Goal: Use online tool/utility: Utilize a website feature to perform a specific function

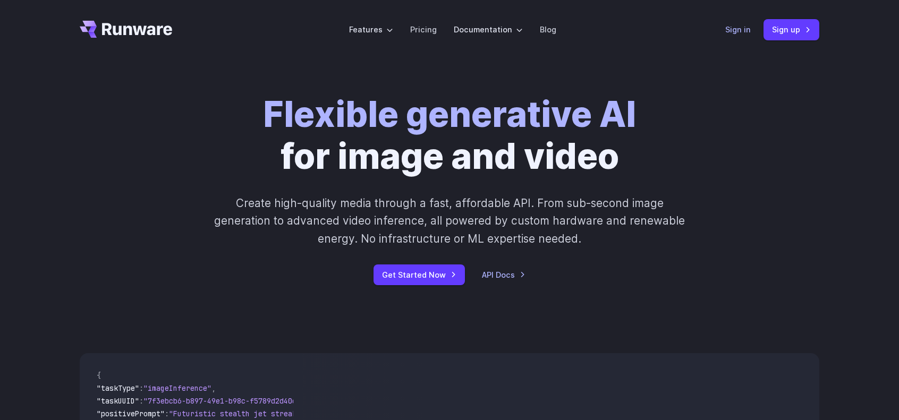
click at [744, 28] on link "Sign in" at bounding box center [739, 29] width 26 height 12
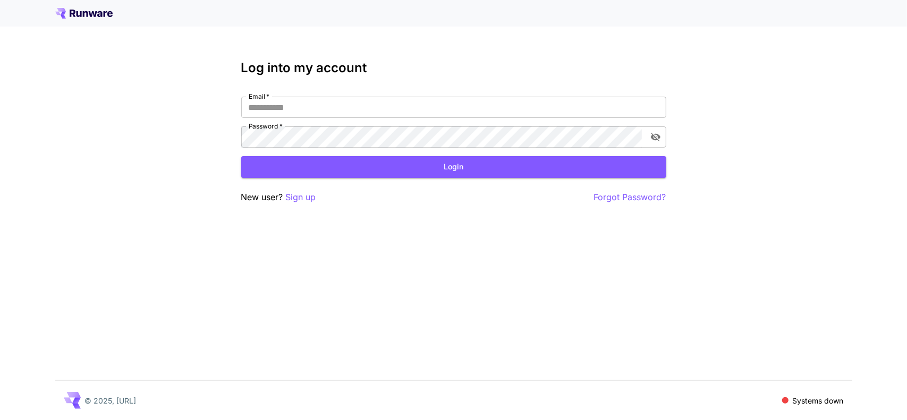
click at [371, 122] on div "Email   * Email   * Password   * Password   *" at bounding box center [453, 122] width 425 height 51
click at [367, 104] on input "Email   *" at bounding box center [453, 107] width 425 height 21
type input "**********"
click button "Login" at bounding box center [453, 167] width 425 height 22
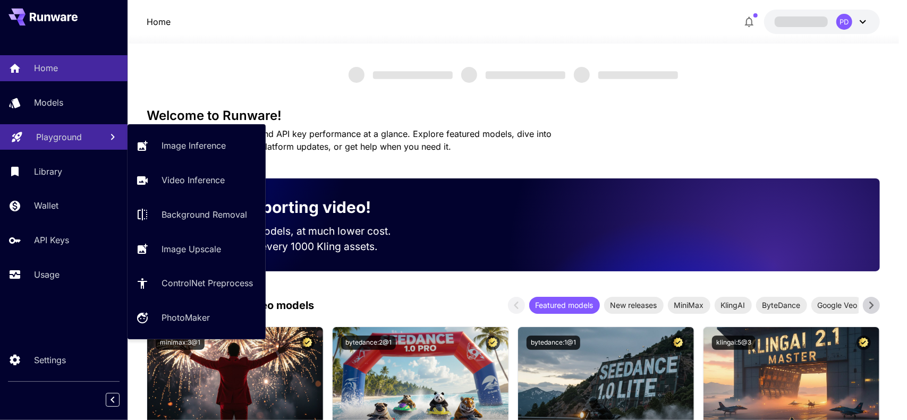
click at [57, 139] on p "Playground" at bounding box center [59, 137] width 46 height 13
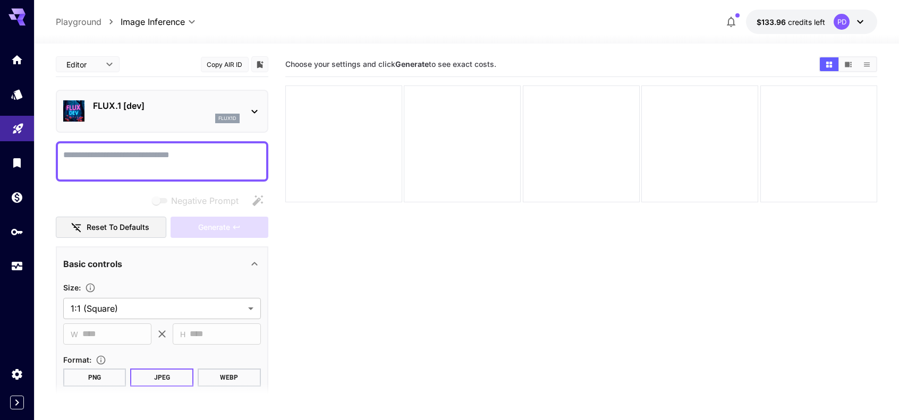
click at [277, 110] on main "**********" at bounding box center [467, 266] width 822 height 429
click at [425, 238] on section "Choose your settings and click Generate to see exact costs." at bounding box center [581, 262] width 593 height 420
click at [276, 152] on main "**********" at bounding box center [467, 266] width 822 height 429
click at [21, 266] on icon "Usage" at bounding box center [18, 263] width 13 height 13
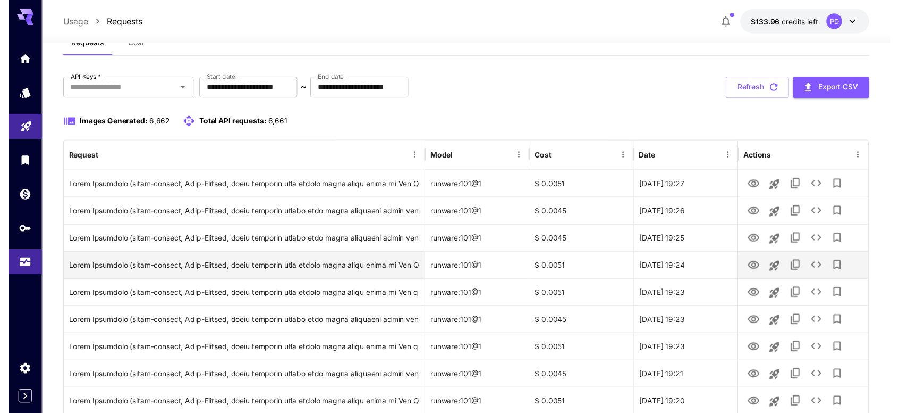
scroll to position [53, 0]
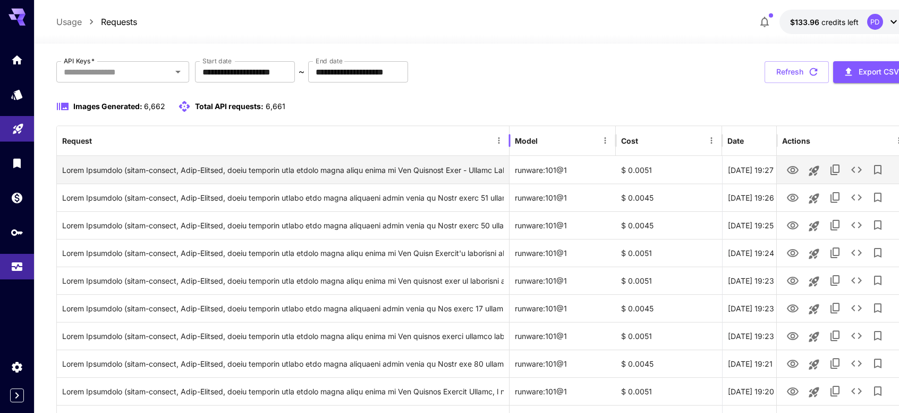
drag, startPoint x: 424, startPoint y: 141, endPoint x: 511, endPoint y: 175, distance: 93.3
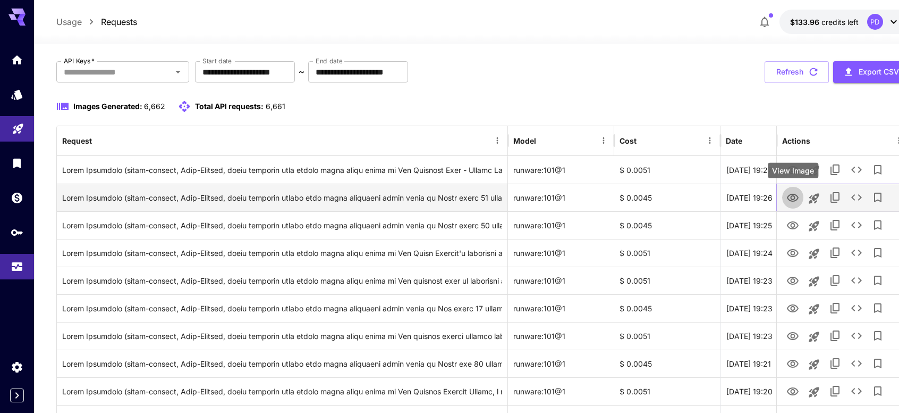
click at [800, 196] on button "View Image" at bounding box center [792, 197] width 21 height 22
click at [791, 199] on icon "View Image" at bounding box center [793, 197] width 13 height 13
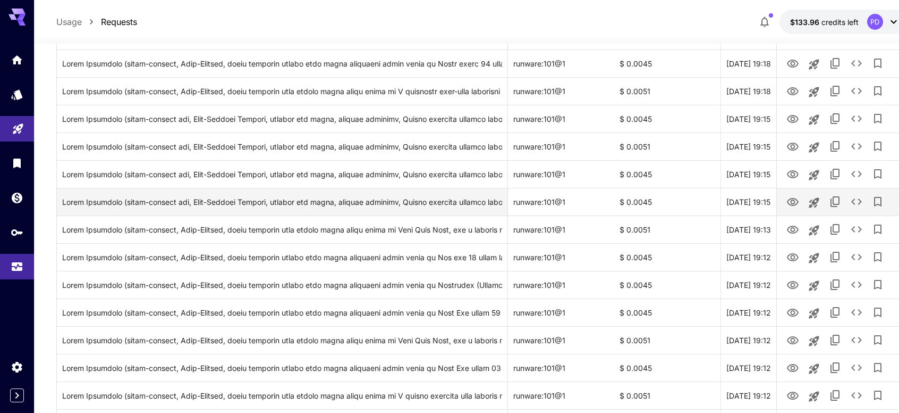
scroll to position [691, 0]
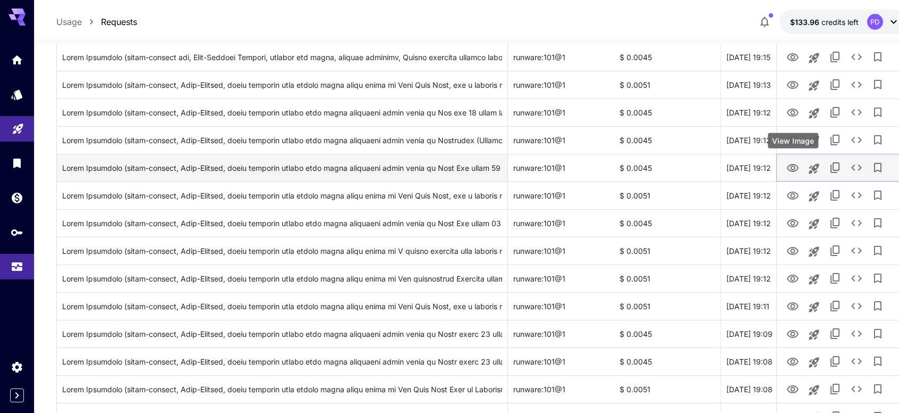
click at [791, 167] on icon "View Image" at bounding box center [793, 168] width 12 height 8
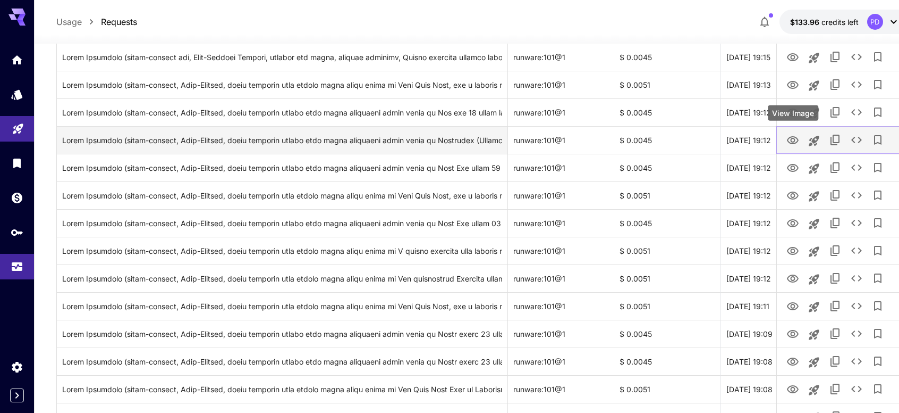
click at [791, 140] on icon "View Image" at bounding box center [793, 140] width 12 height 8
click at [794, 139] on icon "View Image" at bounding box center [793, 140] width 13 height 13
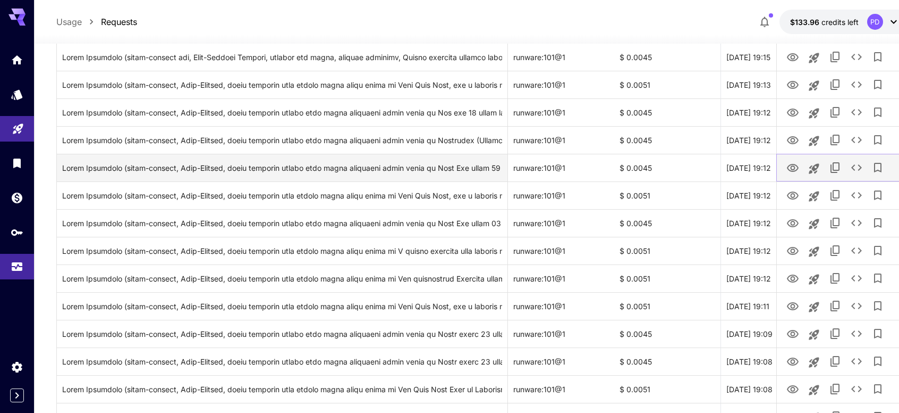
click at [795, 169] on icon "View Image" at bounding box center [793, 168] width 12 height 8
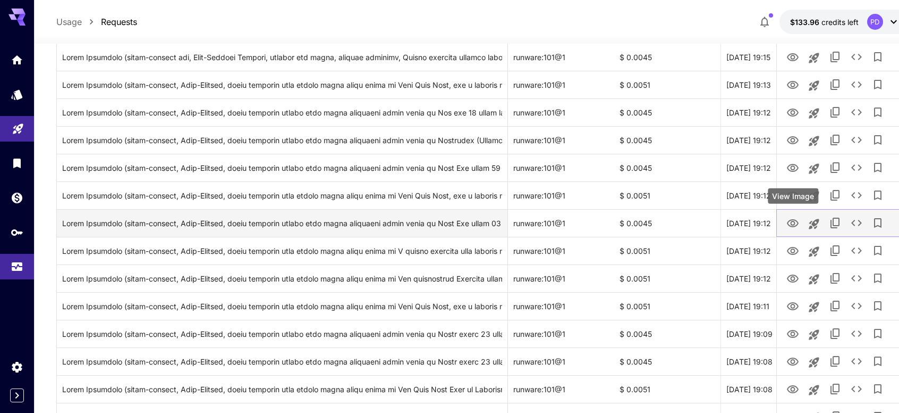
click at [793, 222] on icon "View Image" at bounding box center [793, 223] width 13 height 13
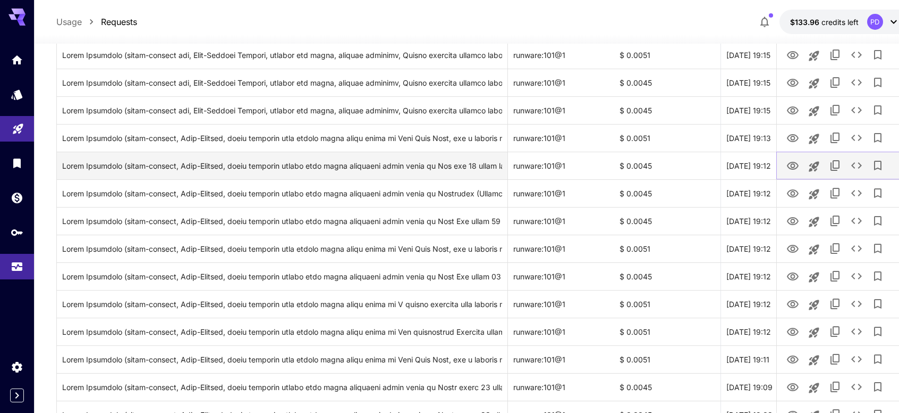
click at [787, 161] on icon "View Image" at bounding box center [793, 165] width 13 height 13
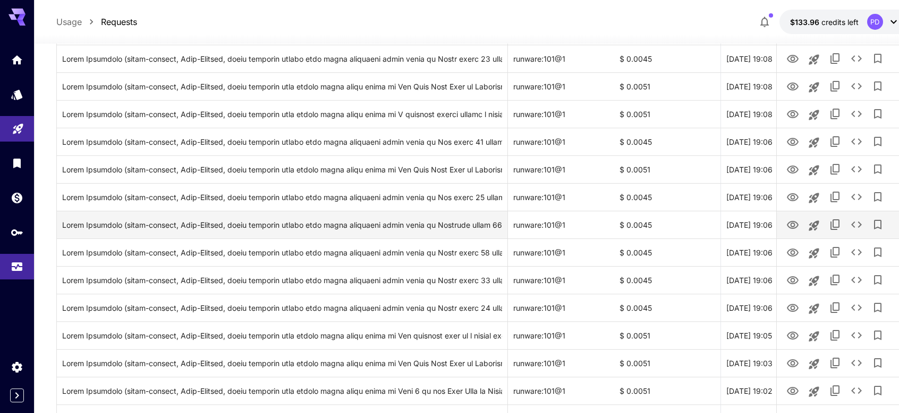
scroll to position [1010, 0]
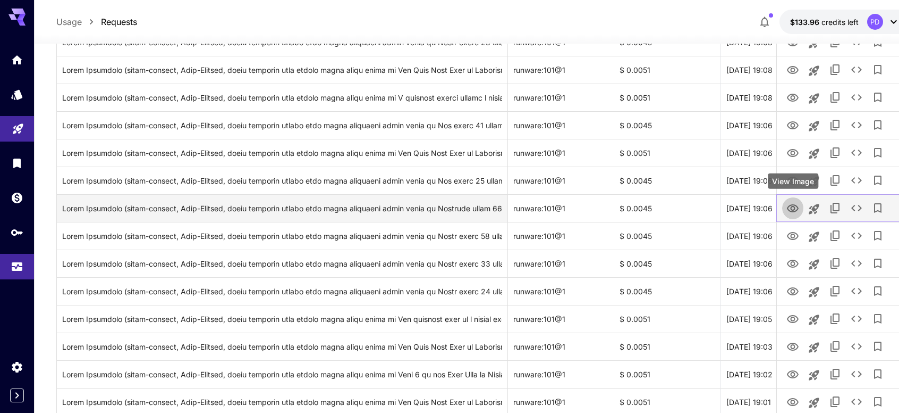
click at [788, 207] on icon "View Image" at bounding box center [793, 208] width 12 height 8
click at [795, 212] on icon "View Image" at bounding box center [793, 208] width 13 height 13
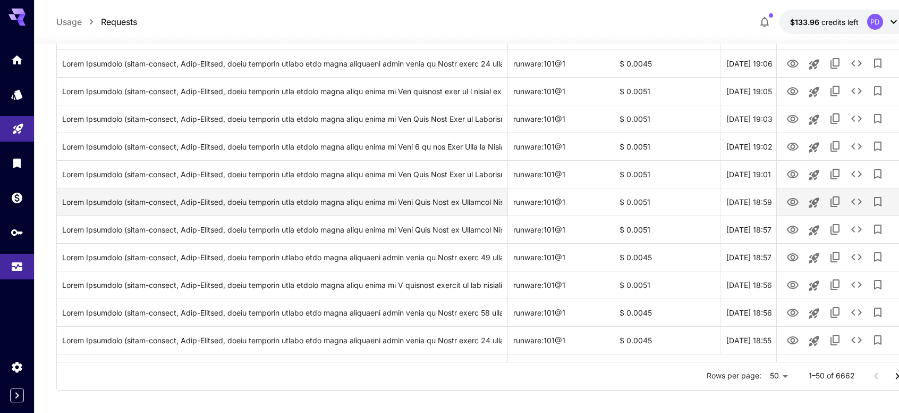
scroll to position [1246, 0]
